Goal: Information Seeking & Learning: Learn about a topic

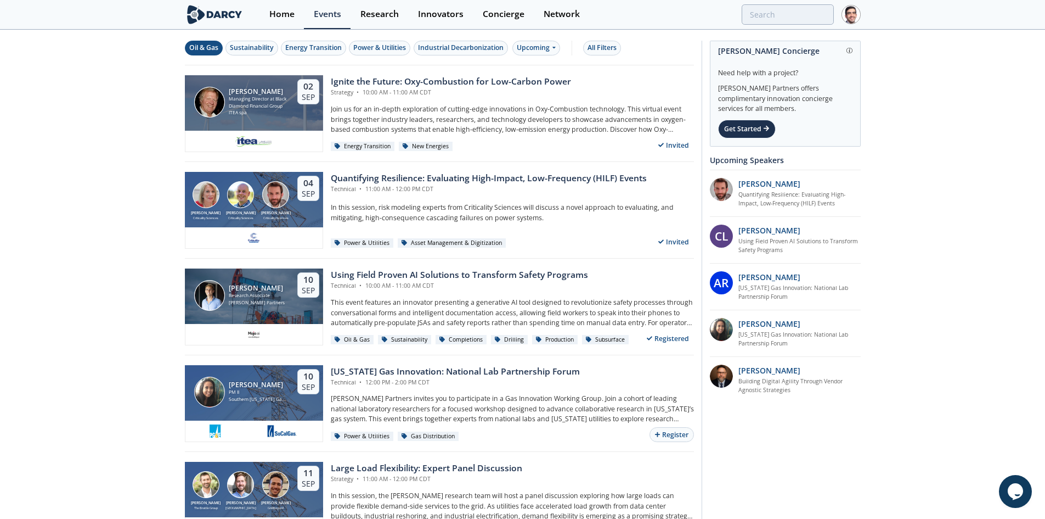
click at [212, 47] on div "Oil & Gas" at bounding box center [203, 48] width 29 height 10
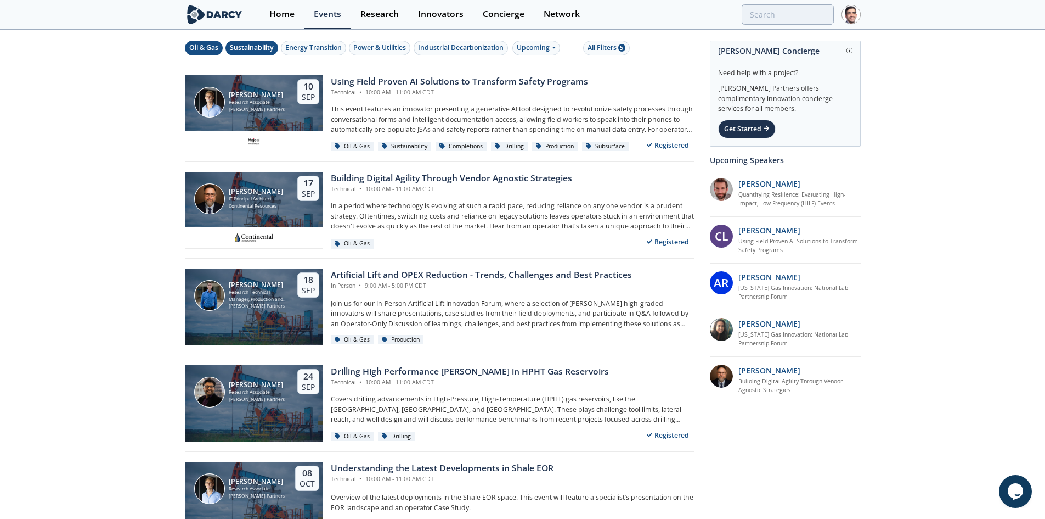
click at [249, 44] on div "Sustainability" at bounding box center [252, 48] width 44 height 10
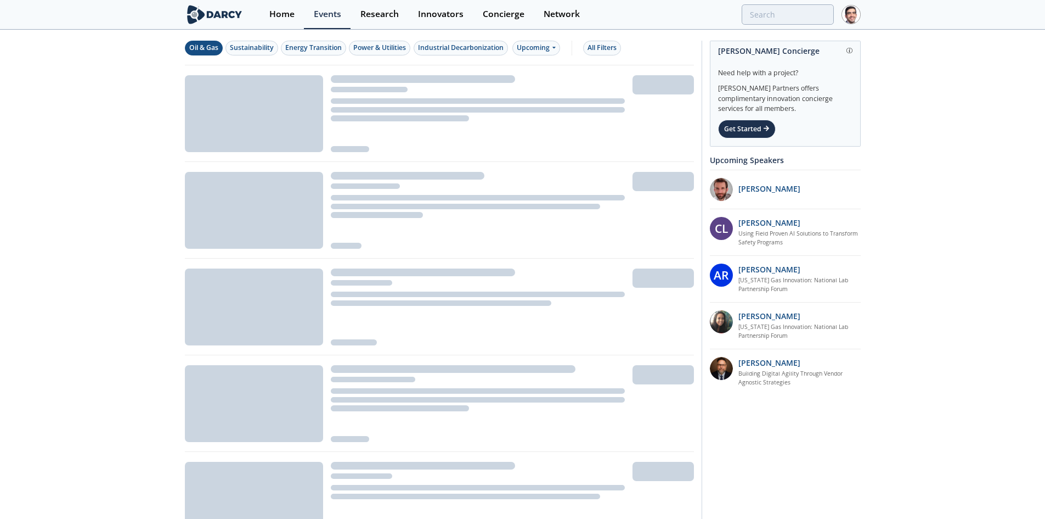
click at [213, 48] on div "Oil & Gas" at bounding box center [203, 48] width 29 height 10
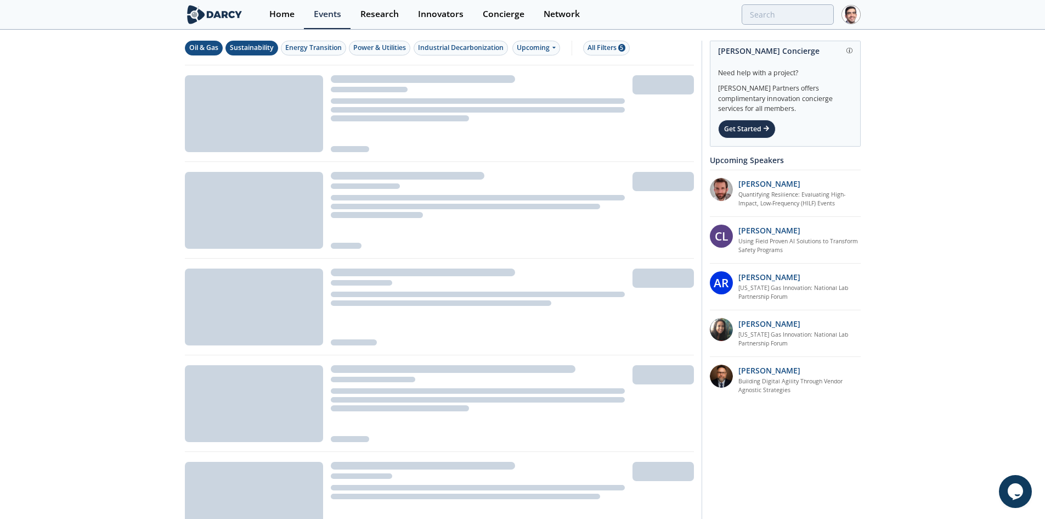
click at [237, 47] on div "Sustainability" at bounding box center [252, 48] width 44 height 10
